Goal: Browse casually

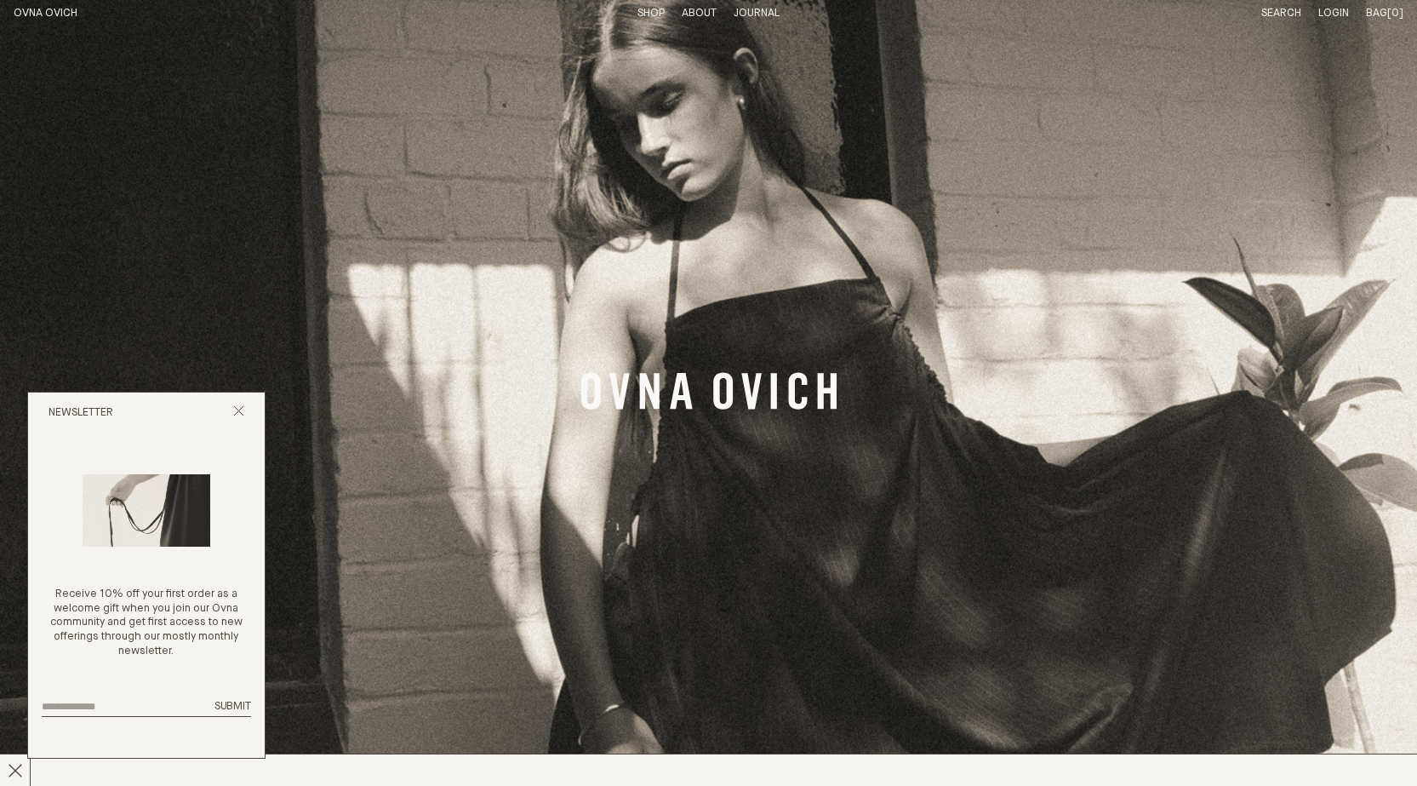
click at [650, 9] on link "Shop" at bounding box center [651, 13] width 27 height 11
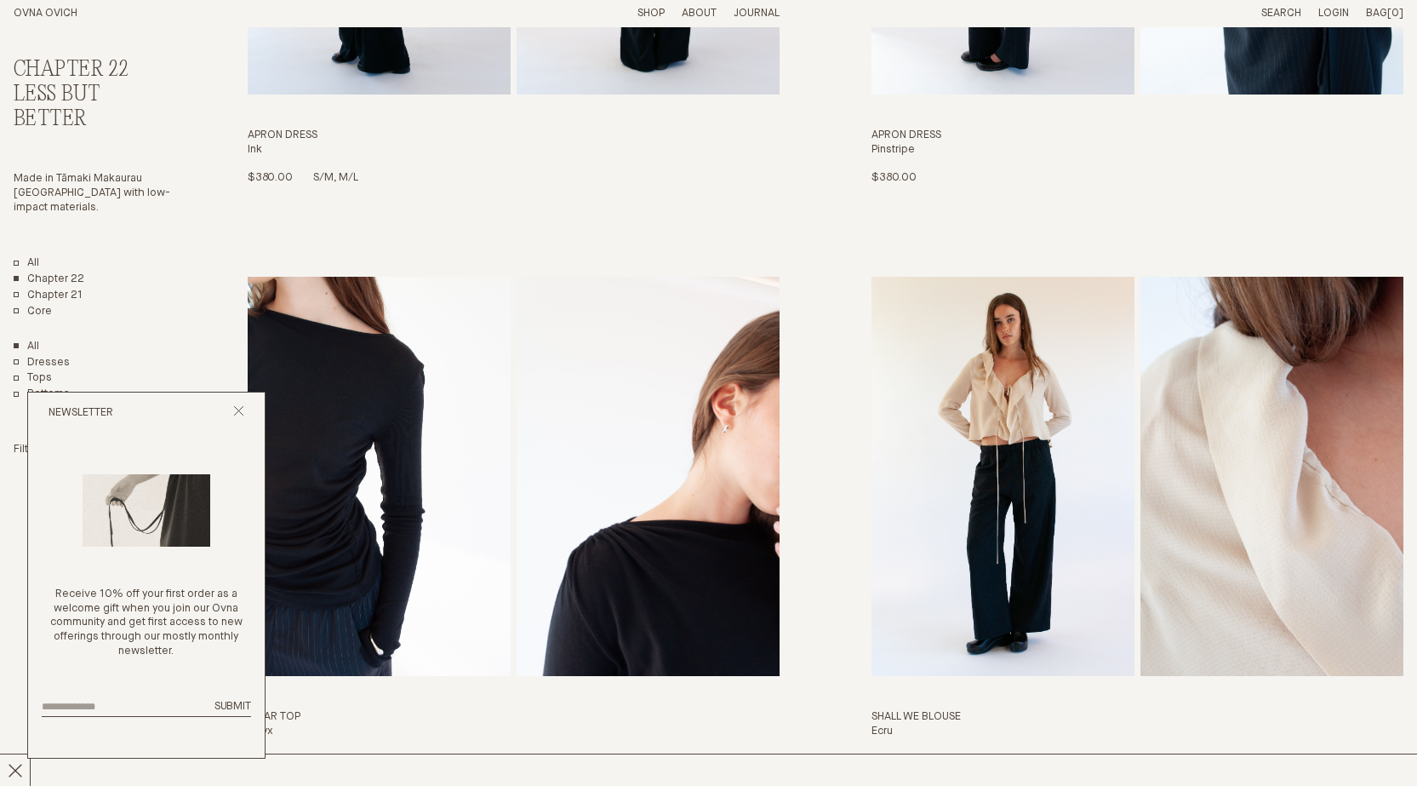
scroll to position [511, 0]
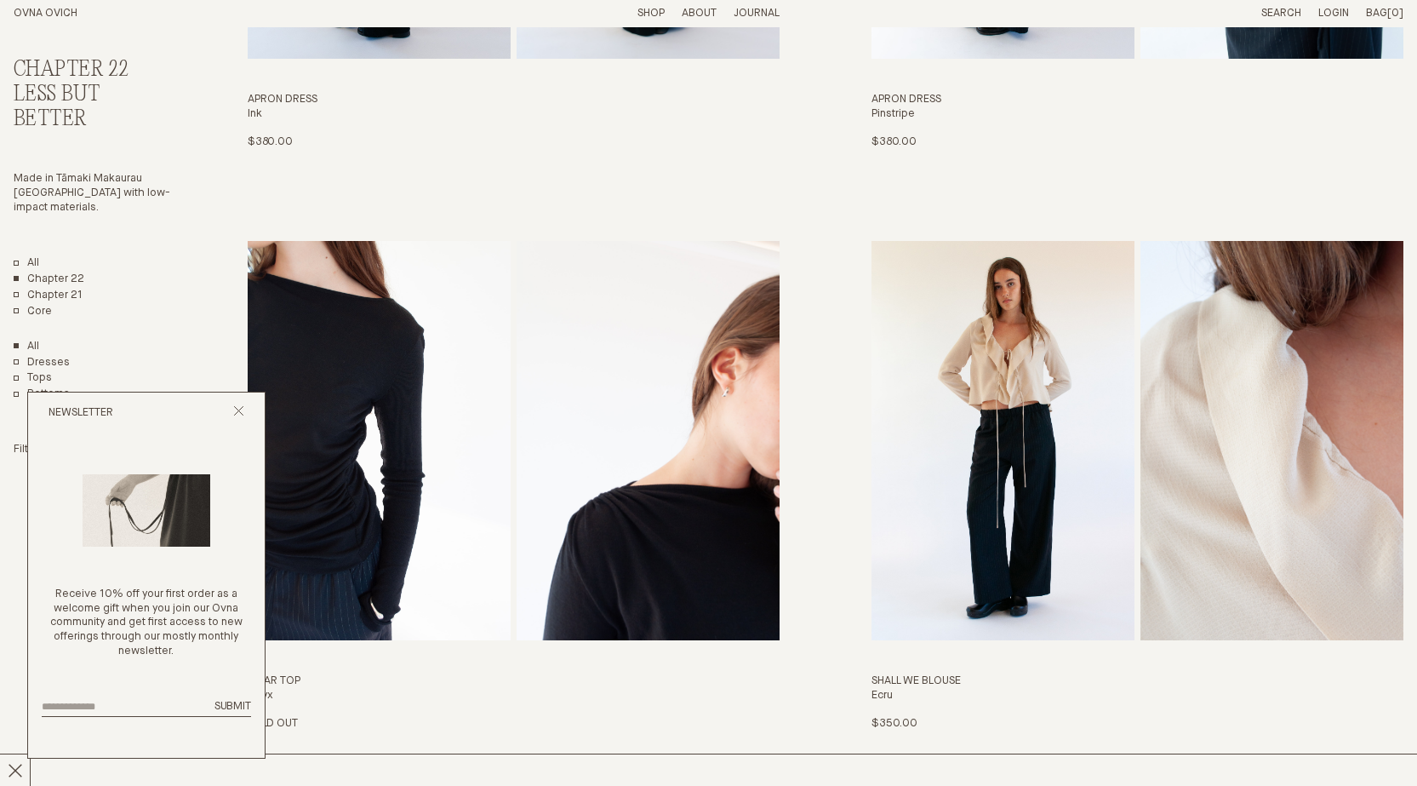
click at [241, 403] on div "Newsletter" at bounding box center [146, 412] width 237 height 41
click at [236, 408] on line "Close popup" at bounding box center [238, 410] width 9 height 9
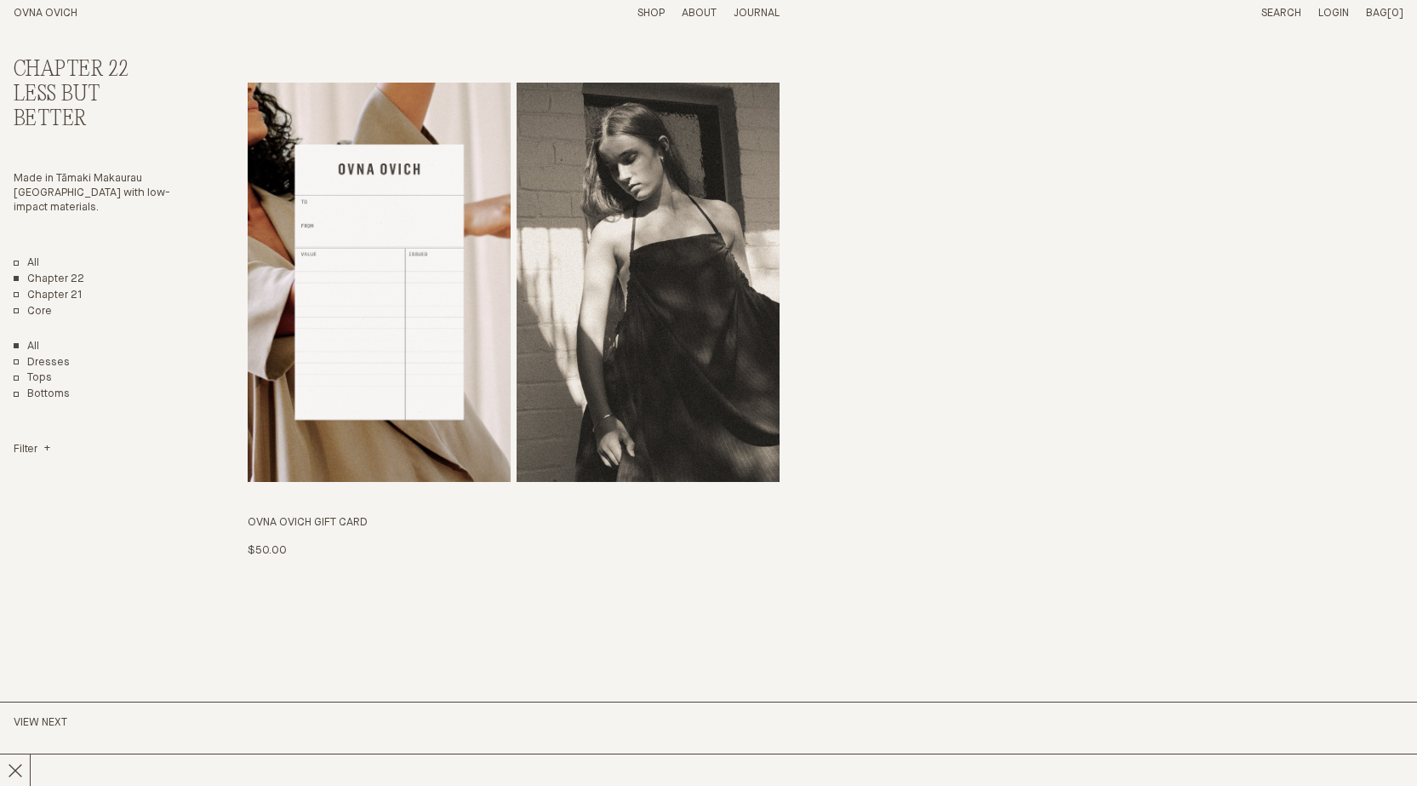
scroll to position [4171, 0]
